Goal: Feedback & Contribution: Contribute content

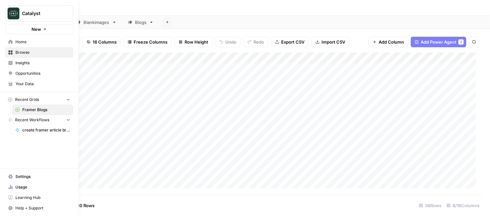
click at [26, 85] on span "Your Data" at bounding box center [42, 84] width 55 height 6
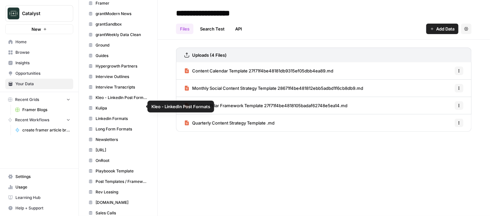
scroll to position [410, 0]
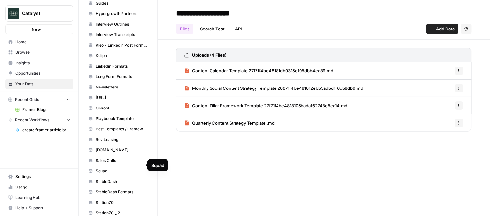
click at [116, 168] on span "Squad" at bounding box center [122, 171] width 52 height 6
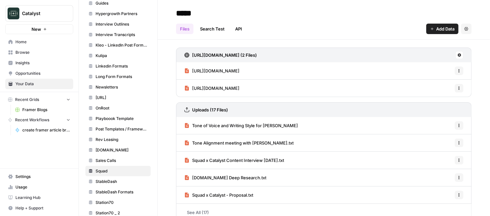
scroll to position [10, 0]
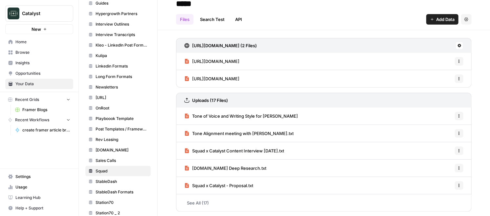
click at [194, 201] on link "See All (17)" at bounding box center [323, 203] width 295 height 17
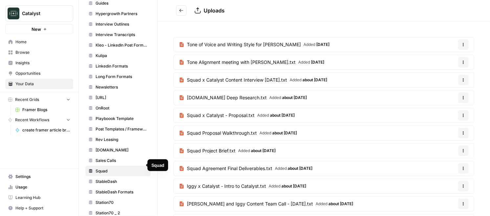
click at [107, 168] on span "Squad" at bounding box center [122, 171] width 52 height 6
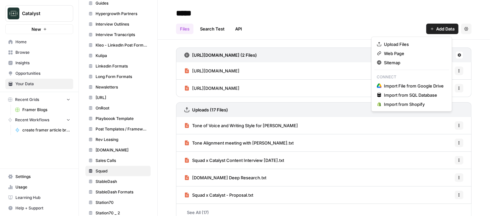
click at [436, 30] on span "Add Data" at bounding box center [445, 29] width 18 height 7
click at [402, 43] on span "Upload Files" at bounding box center [414, 44] width 60 height 7
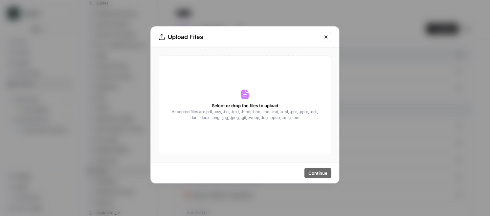
click at [327, 36] on icon "Close modal" at bounding box center [325, 36] width 5 height 5
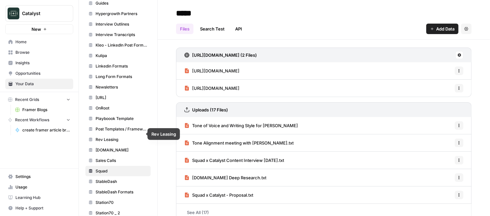
click at [115, 135] on link "Rev Leasing" at bounding box center [117, 140] width 65 height 11
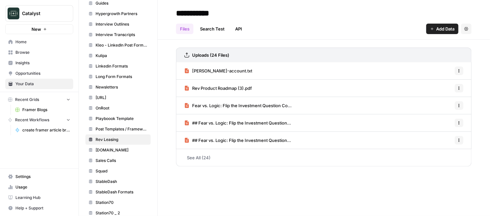
click at [198, 157] on link "See All (24)" at bounding box center [323, 157] width 295 height 17
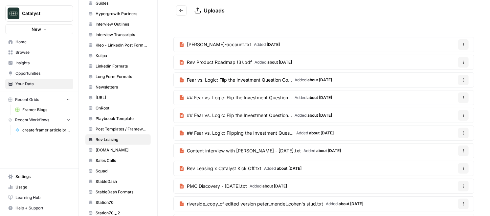
click at [461, 43] on icon "button" at bounding box center [463, 45] width 4 height 4
click at [212, 31] on div "[PERSON_NAME]-account.txt Added [DATE] Options Rev Product Roadmap (3).pdf Adde…" at bounding box center [324, 214] width 332 height 386
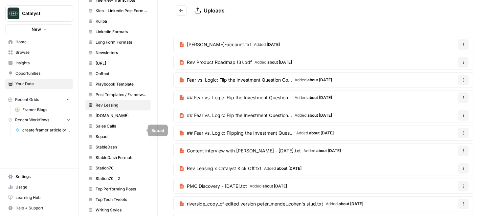
click at [109, 134] on span "Squad" at bounding box center [122, 137] width 52 height 6
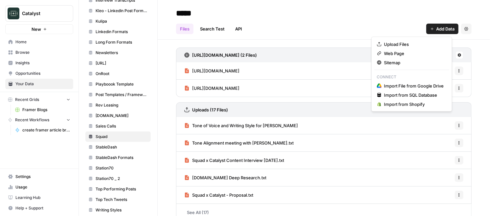
click at [436, 30] on span "Add Data" at bounding box center [445, 29] width 18 height 7
click at [397, 45] on span "Upload Files" at bounding box center [414, 44] width 60 height 7
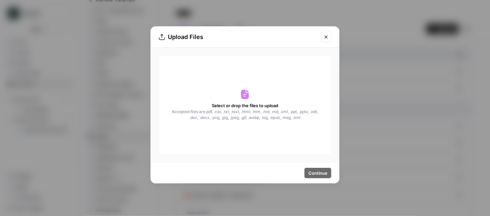
click at [265, 108] on span "Select or drop the files to upload" at bounding box center [245, 105] width 66 height 7
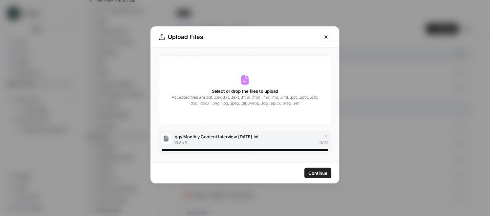
click at [318, 173] on span "Continue" at bounding box center [317, 173] width 19 height 7
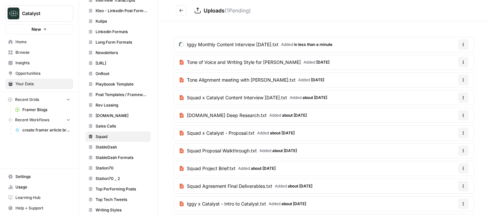
click at [290, 29] on div "Iggy Monthly Content Interview [DATE].txt Added in less than a minute Options T…" at bounding box center [324, 196] width 332 height 351
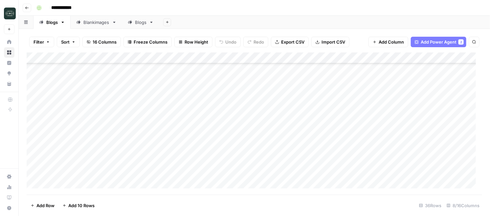
scroll to position [41, 0]
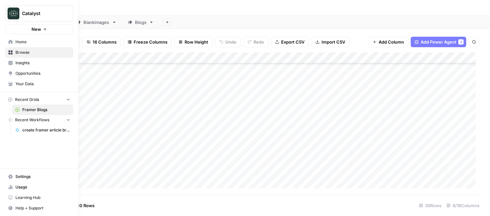
click at [31, 85] on span "Your Data" at bounding box center [42, 84] width 55 height 6
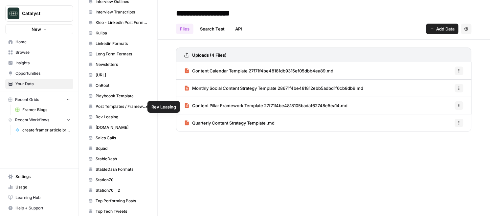
scroll to position [445, 0]
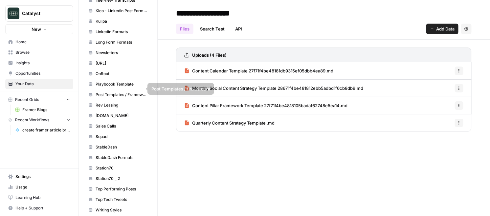
click at [113, 102] on span "Rev Leasing" at bounding box center [122, 105] width 52 height 6
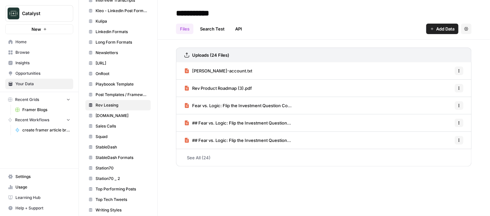
click at [200, 159] on link "See All (24)" at bounding box center [323, 157] width 295 height 17
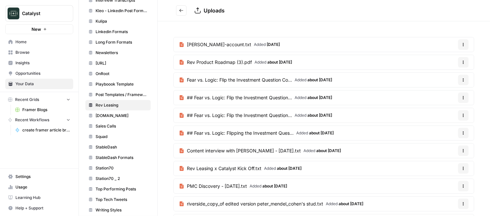
click at [180, 12] on icon "Go back" at bounding box center [181, 10] width 5 height 5
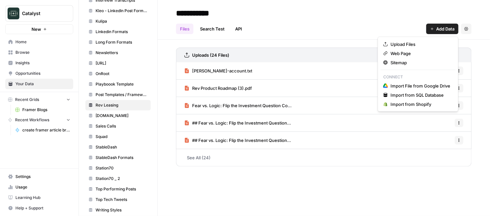
click at [437, 30] on span "Add Data" at bounding box center [445, 29] width 18 height 7
click at [402, 41] on span "Upload Files" at bounding box center [420, 44] width 60 height 7
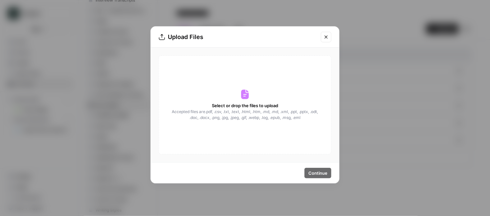
click at [255, 109] on span "Accepted files are .pdf, .csv, .txt, .text, .html, .htm, .md, .md, .xml, .ppt, …" at bounding box center [244, 115] width 147 height 12
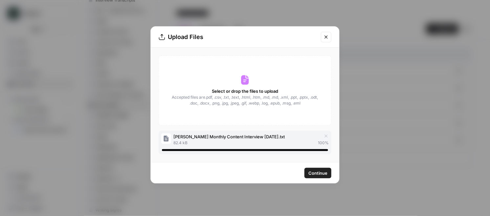
click at [319, 173] on span "Continue" at bounding box center [317, 173] width 19 height 7
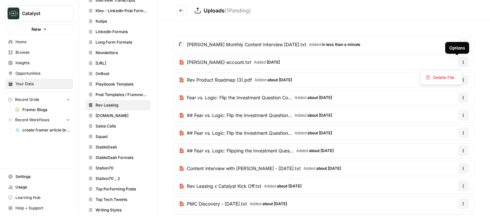
click at [461, 61] on icon "button" at bounding box center [463, 62] width 4 height 4
click at [445, 76] on span "Delete File" at bounding box center [443, 77] width 21 height 7
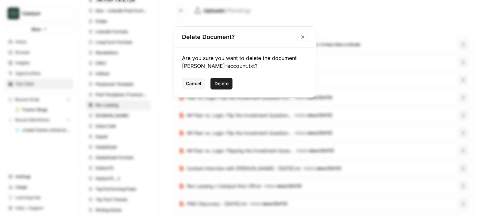
click at [219, 82] on span "Delete" at bounding box center [221, 83] width 14 height 7
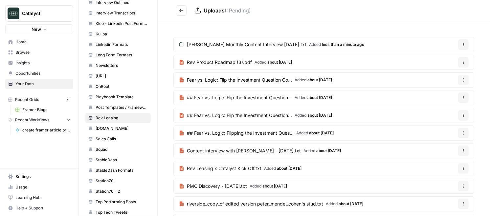
scroll to position [445, 0]
